Goal: Task Accomplishment & Management: Manage account settings

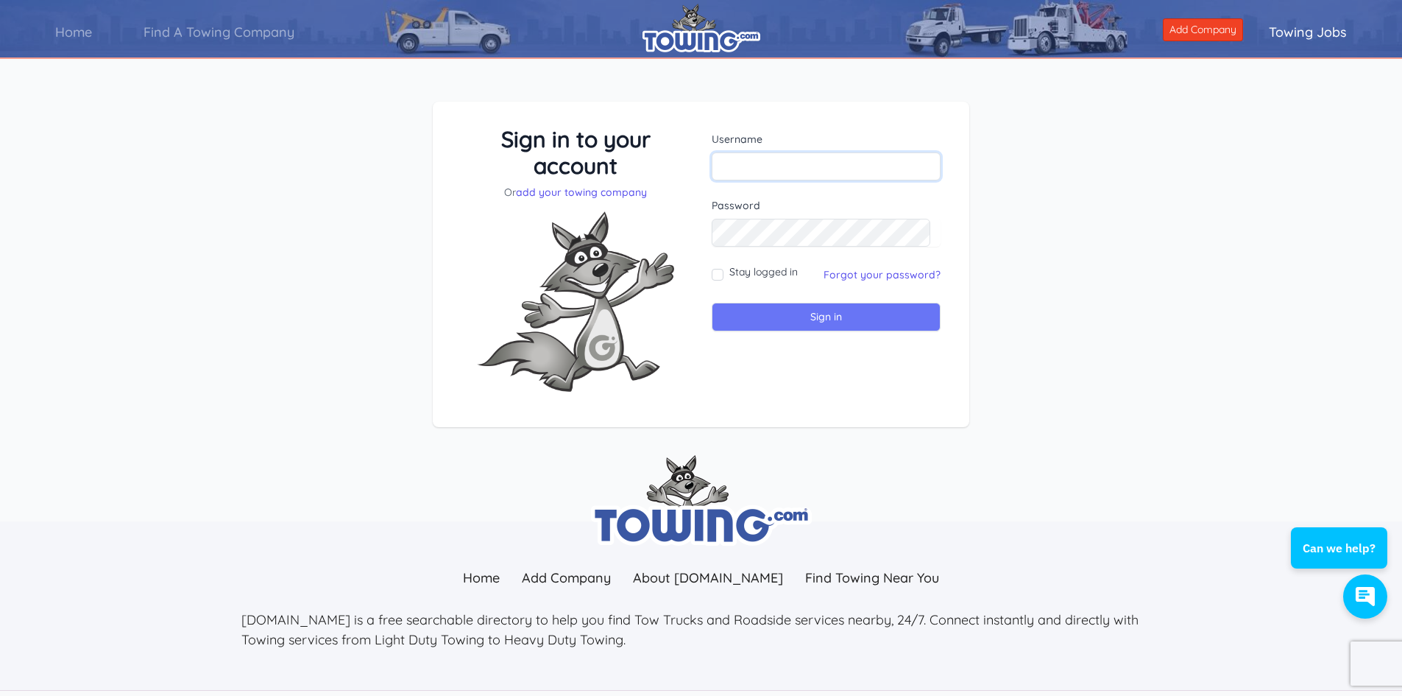
type input "schraderstowing"
click at [772, 313] on input "Sign in" at bounding box center [826, 317] width 229 height 29
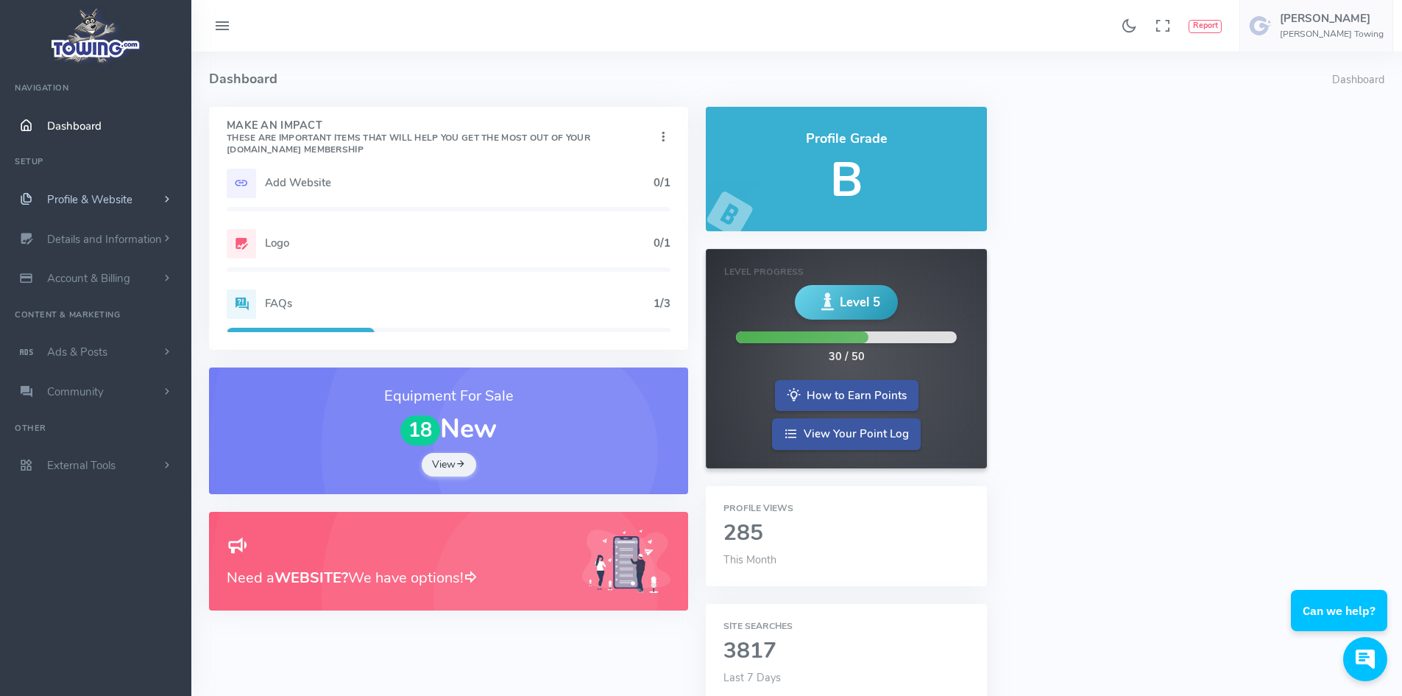
click at [82, 189] on link "Profile & Website" at bounding box center [95, 200] width 191 height 40
click at [107, 467] on link "Details and Information" at bounding box center [95, 475] width 191 height 40
click at [426, 297] on h5 "FAQs" at bounding box center [459, 303] width 389 height 12
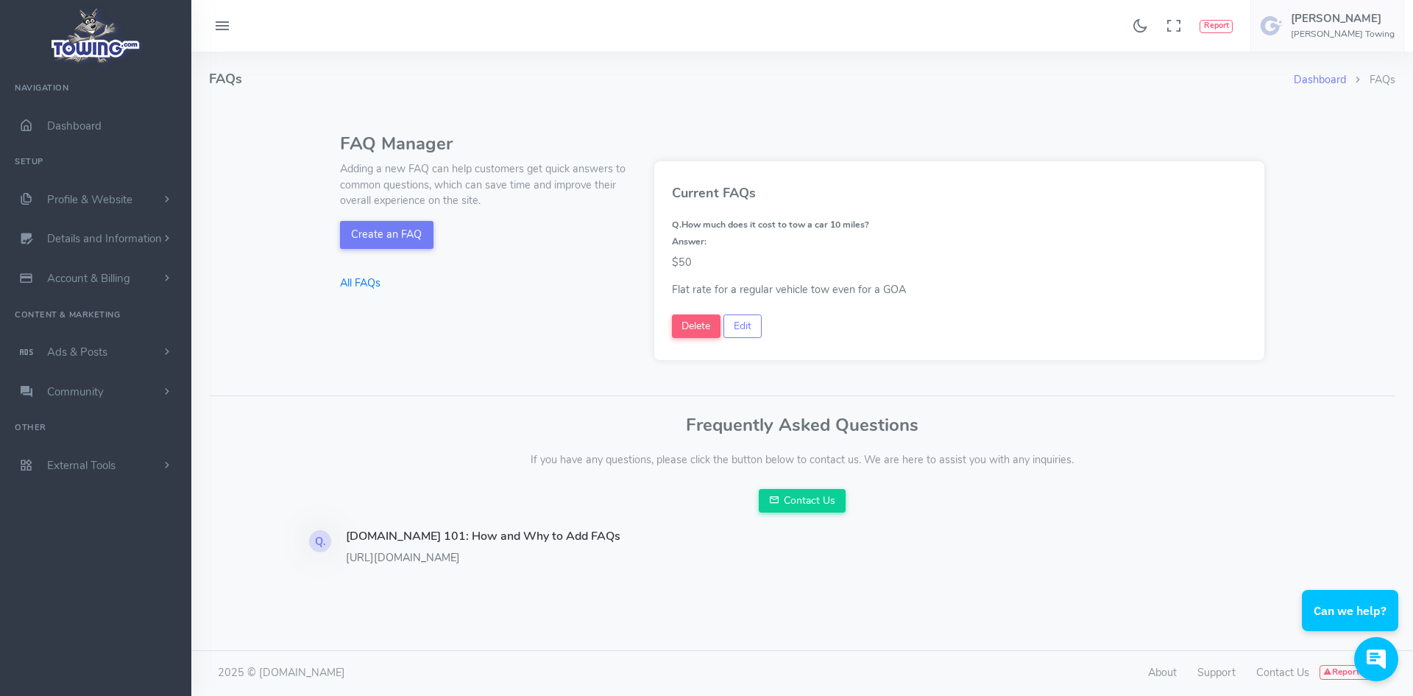
click at [1155, 435] on div "Frequently Asked Questions If you have any questions, please click the button b…" at bounding box center [802, 463] width 1187 height 97
click at [91, 352] on span "Ads & Posts" at bounding box center [77, 351] width 60 height 15
click at [142, 230] on link "Details and Information" at bounding box center [95, 239] width 191 height 40
click at [93, 356] on link "Profile Settings" at bounding box center [114, 356] width 155 height 29
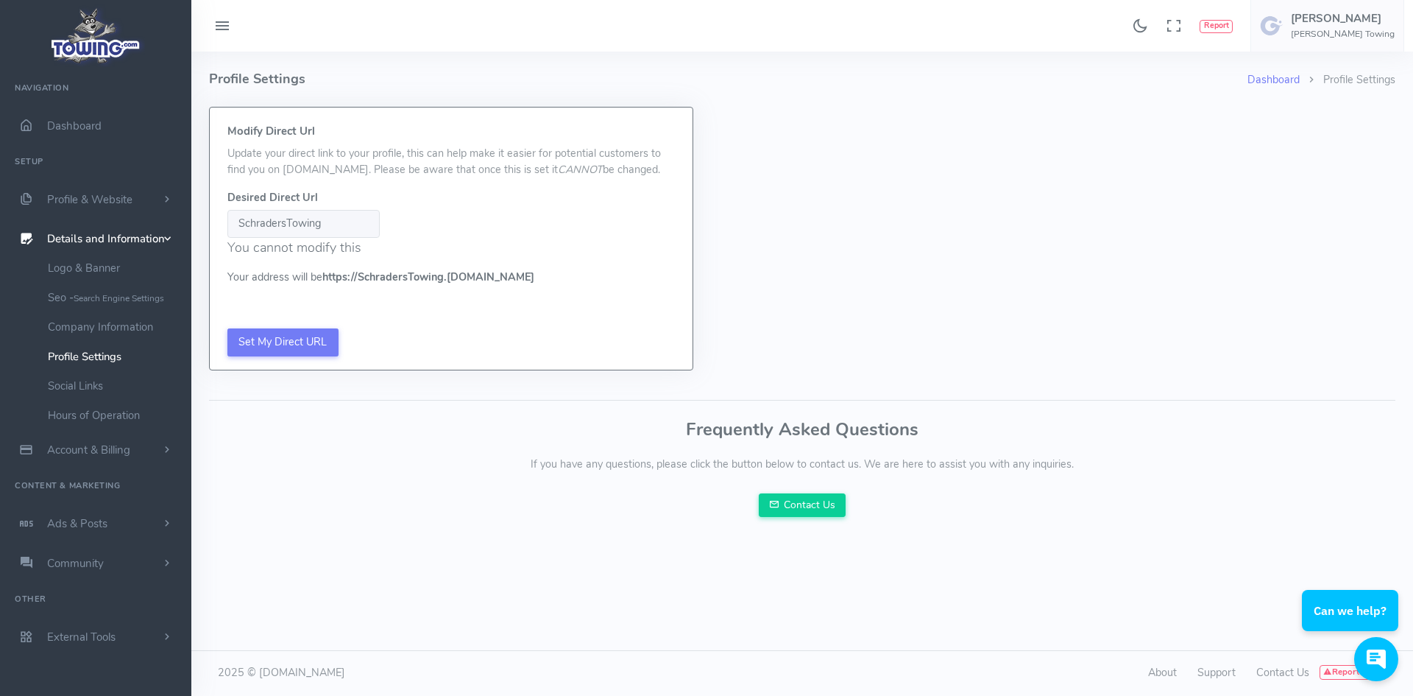
click at [236, 18] on button at bounding box center [222, 26] width 44 height 29
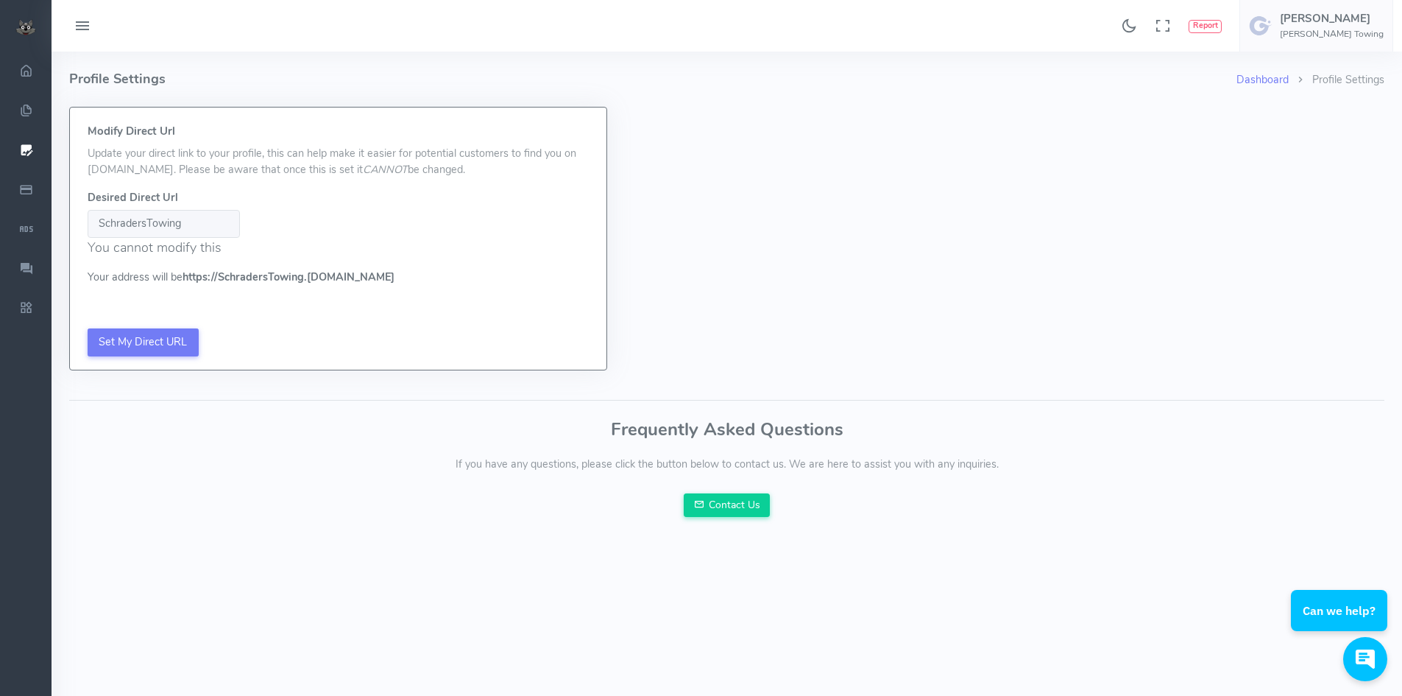
click at [78, 21] on icon at bounding box center [83, 27] width 18 height 24
